Goal: Navigation & Orientation: Understand site structure

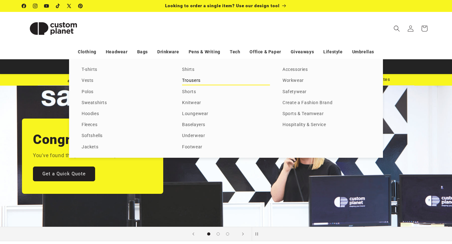
click at [189, 82] on link "Trousers" at bounding box center [226, 81] width 88 height 8
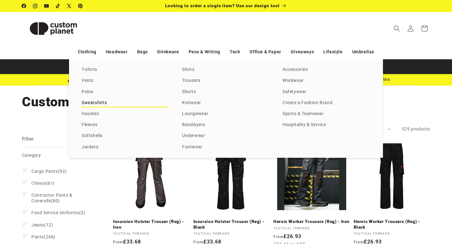
click at [101, 103] on link "Sweatshirts" at bounding box center [126, 103] width 88 height 8
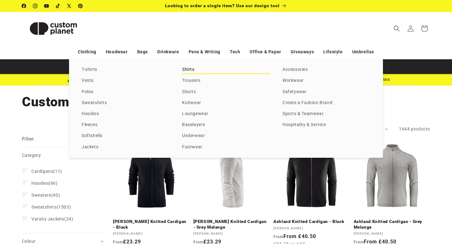
click at [191, 70] on link "Shirts" at bounding box center [226, 70] width 88 height 8
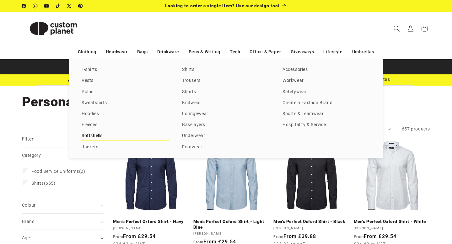
click at [90, 136] on link "Softshells" at bounding box center [126, 136] width 88 height 8
